Goal: Check status: Check status

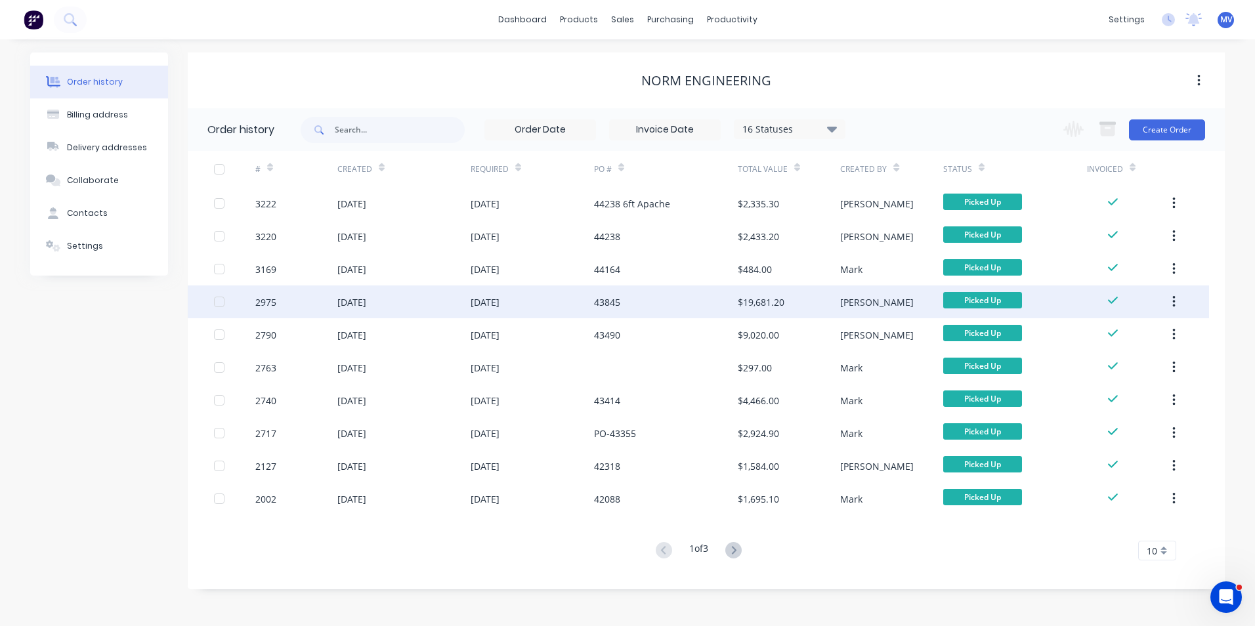
click at [301, 303] on div "2975" at bounding box center [296, 302] width 82 height 33
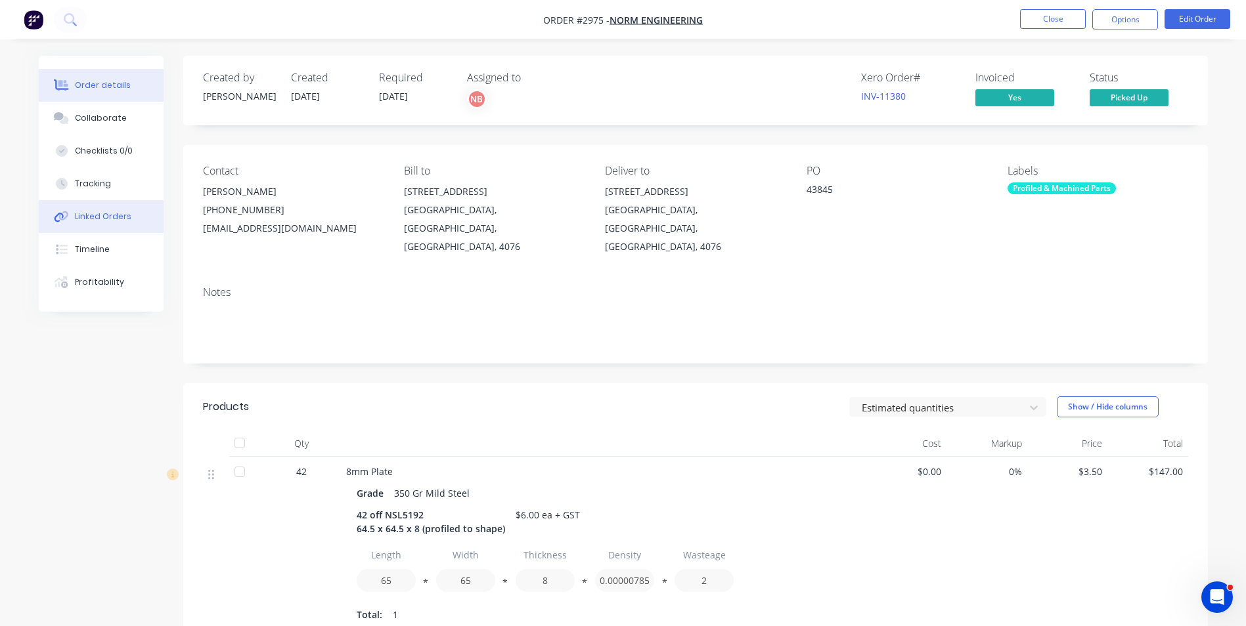
click at [96, 216] on div "Linked Orders" at bounding box center [103, 217] width 56 height 12
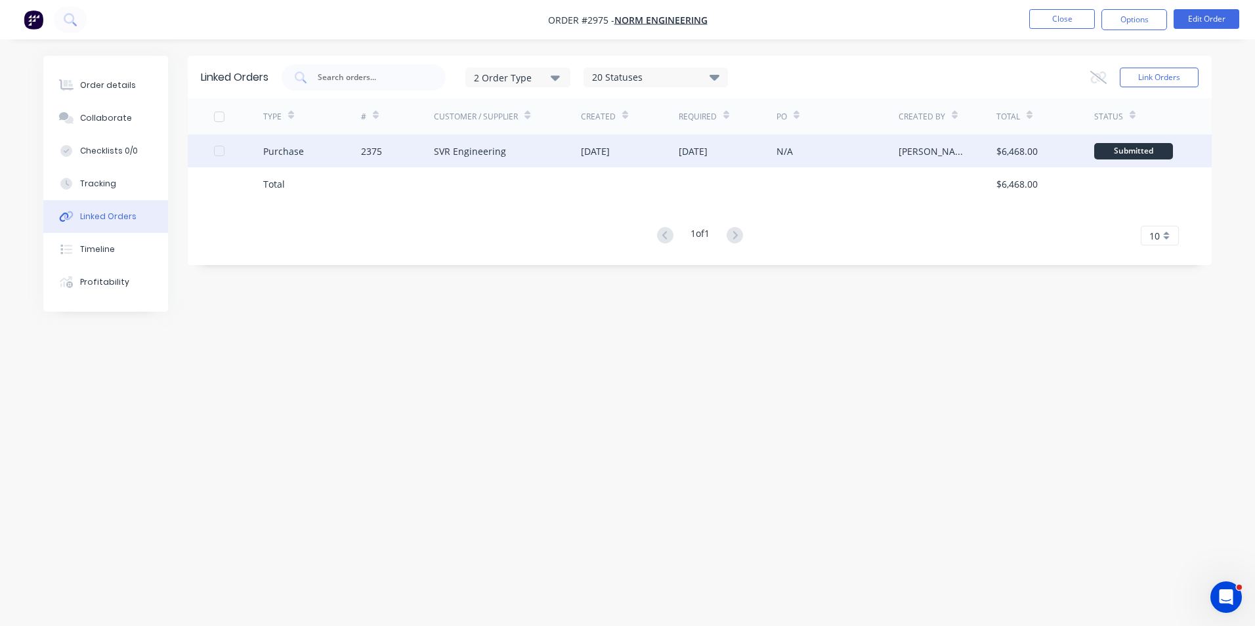
click at [464, 146] on div "SVR Engineering" at bounding box center [470, 151] width 72 height 14
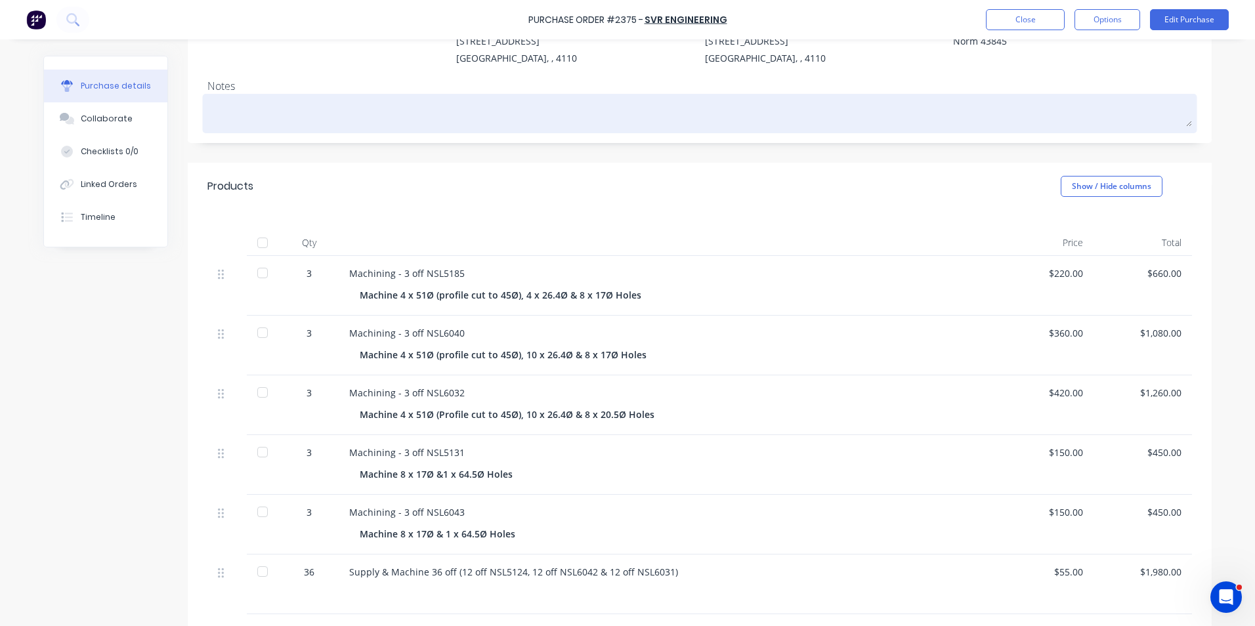
scroll to position [263, 0]
